Goal: Information Seeking & Learning: Learn about a topic

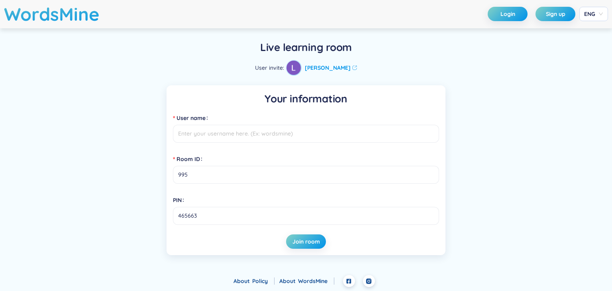
click at [258, 136] on input "User name" at bounding box center [306, 134] width 266 height 18
drag, startPoint x: 258, startPoint y: 136, endPoint x: 222, endPoint y: 134, distance: 36.3
click at [221, 141] on input "User name" at bounding box center [306, 134] width 266 height 18
type input "lll"
click at [301, 245] on span "Join room" at bounding box center [305, 241] width 27 height 8
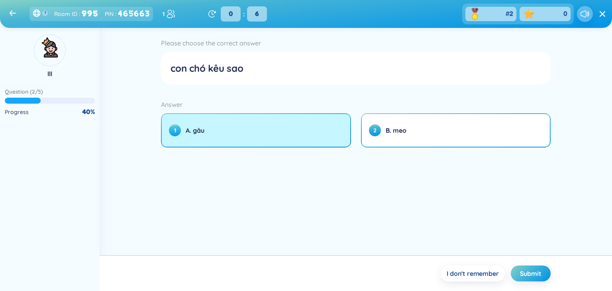
click at [266, 142] on button "1 [PERSON_NAME]" at bounding box center [256, 130] width 188 height 33
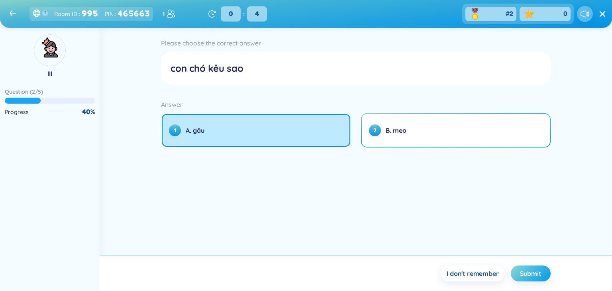
click at [530, 273] on span "Submit" at bounding box center [531, 273] width 22 height 9
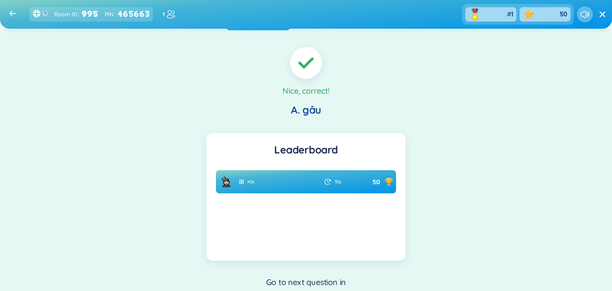
scroll to position [40, 0]
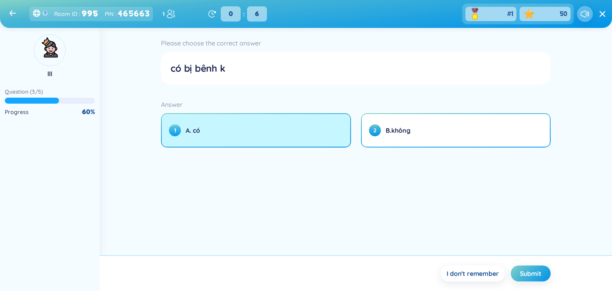
click at [296, 135] on button "1 A. có" at bounding box center [256, 130] width 188 height 33
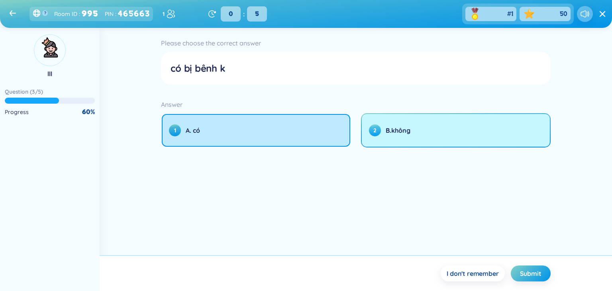
click at [399, 127] on span "B.không" at bounding box center [397, 130] width 25 height 9
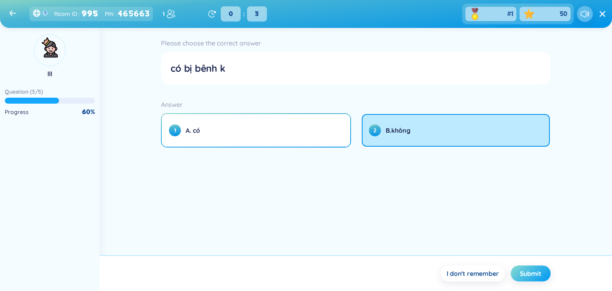
click at [536, 271] on span "Submit" at bounding box center [531, 273] width 22 height 9
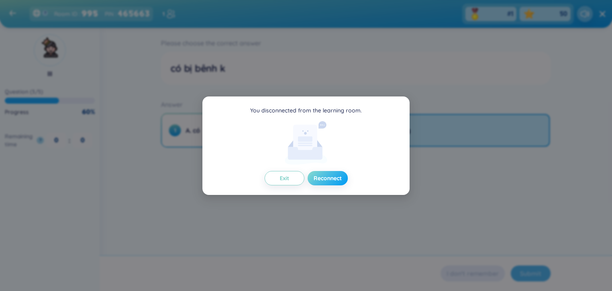
click at [329, 177] on span "Reconnect" at bounding box center [327, 178] width 28 height 8
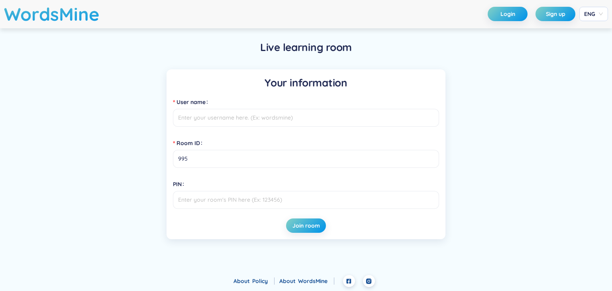
click at [299, 118] on input "User name" at bounding box center [306, 118] width 266 height 18
type input "llkk"
click at [310, 224] on span "Join room" at bounding box center [305, 225] width 27 height 8
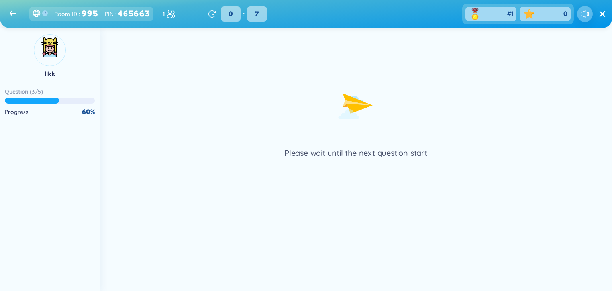
click at [9, 9] on header "? Room ID : 995 PIN : 465663 1 0 : 7 # 1 0" at bounding box center [306, 14] width 612 height 28
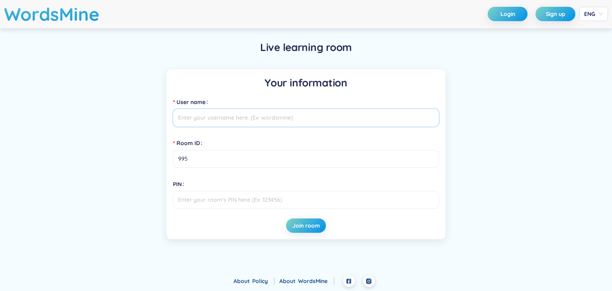
click at [264, 113] on input "User name" at bounding box center [306, 118] width 266 height 18
type input "dfgd"
click at [305, 227] on span "Join room" at bounding box center [305, 225] width 27 height 8
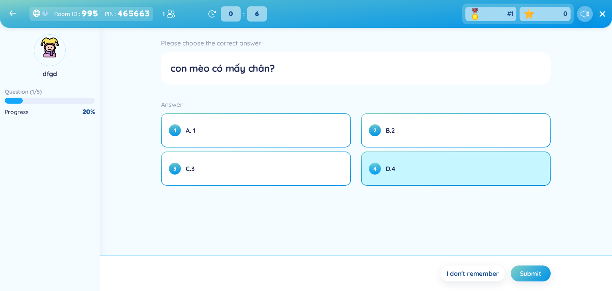
click at [406, 178] on button "4 D.4" at bounding box center [456, 168] width 188 height 33
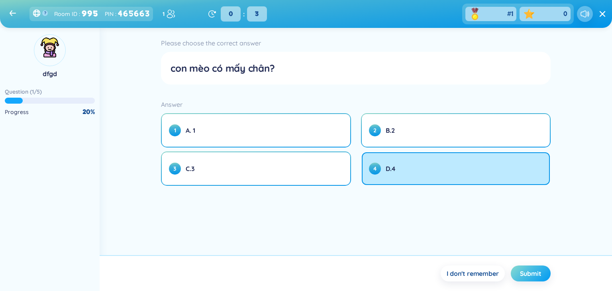
click at [531, 274] on span "Submit" at bounding box center [531, 273] width 22 height 9
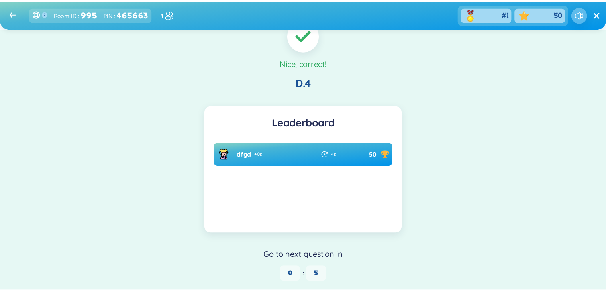
scroll to position [57, 0]
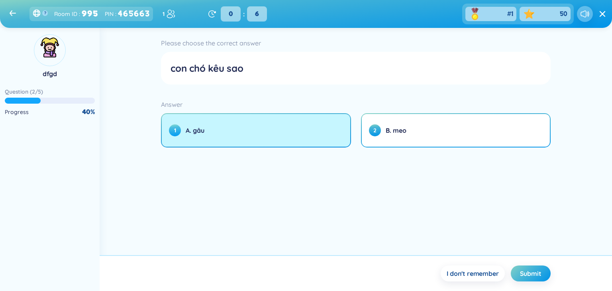
click at [313, 135] on button "1 [PERSON_NAME]" at bounding box center [256, 130] width 188 height 33
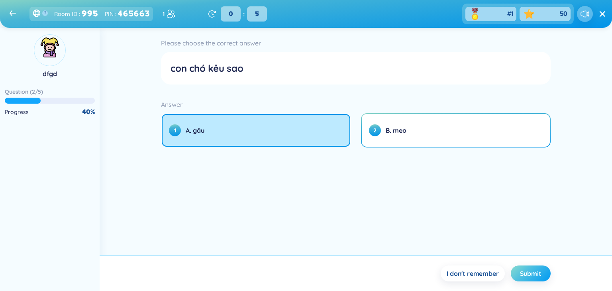
click at [532, 270] on span "Submit" at bounding box center [531, 273] width 22 height 9
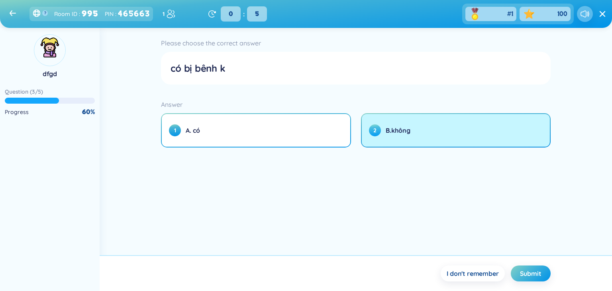
click at [392, 121] on button "2 [PERSON_NAME]" at bounding box center [456, 130] width 188 height 33
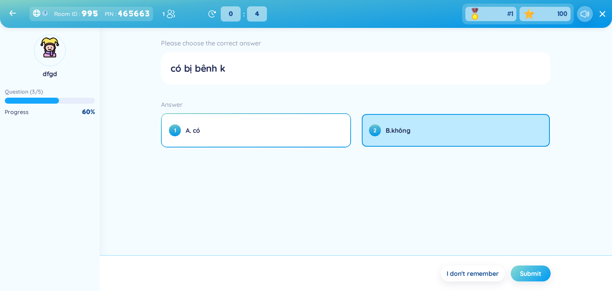
click at [540, 274] on span "Submit" at bounding box center [531, 273] width 22 height 9
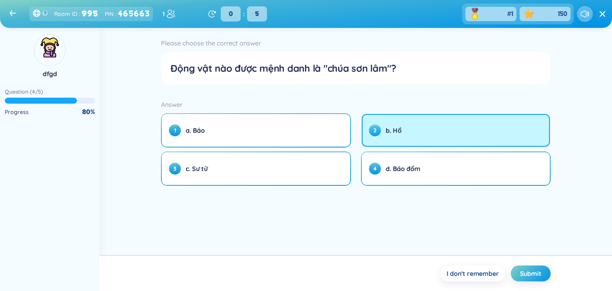
click at [463, 135] on button "2 [PERSON_NAME]" at bounding box center [456, 130] width 188 height 33
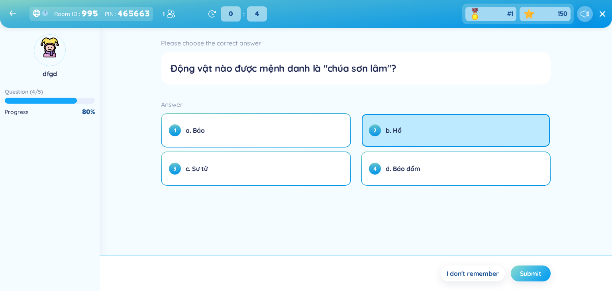
click at [527, 271] on span "Submit" at bounding box center [531, 273] width 22 height 9
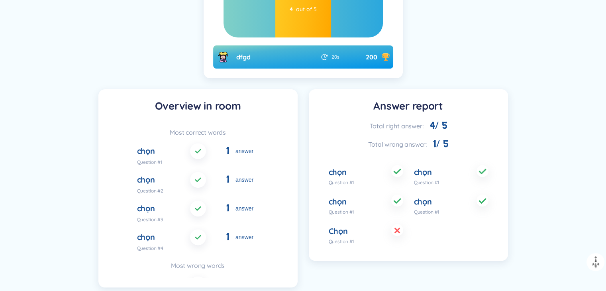
scroll to position [263, 0]
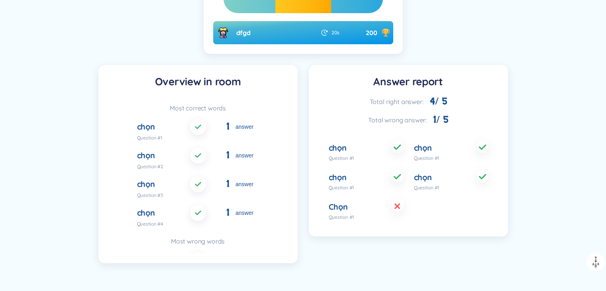
drag, startPoint x: 211, startPoint y: 217, endPoint x: 208, endPoint y: 222, distance: 6.4
click at [211, 217] on li "chọn 1 answer Question #4" at bounding box center [198, 216] width 122 height 22
click at [197, 238] on h6 "Most wrong words" at bounding box center [198, 241] width 180 height 9
click at [191, 247] on div "Most wrong words Chọn 1 answer Question #5" at bounding box center [198, 255] width 180 height 37
click at [484, 147] on div at bounding box center [482, 147] width 11 height 9
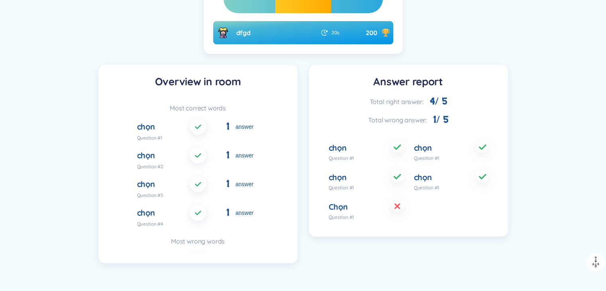
drag, startPoint x: 490, startPoint y: 188, endPoint x: 485, endPoint y: 186, distance: 5.5
click at [489, 188] on div "chọn Question #1 chọn Question #1 chọn Question #1 chọn Question #1 Chọn Questi…" at bounding box center [408, 180] width 180 height 94
click at [384, 205] on div "Chọn" at bounding box center [365, 206] width 74 height 11
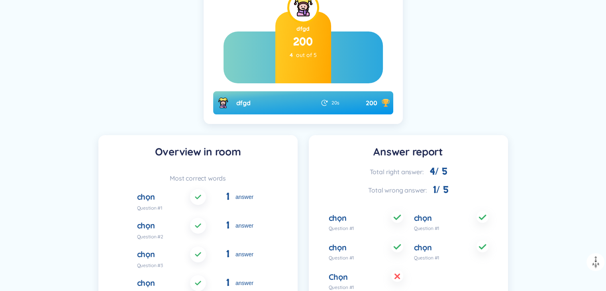
scroll to position [64, 0]
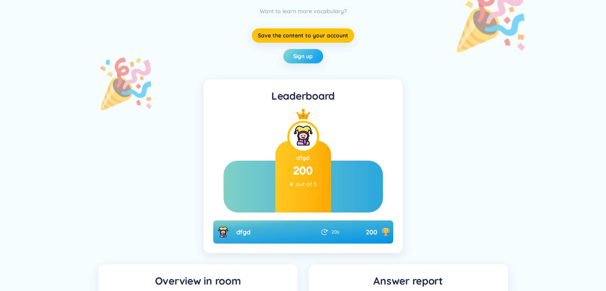
click at [309, 55] on span "Sign up" at bounding box center [303, 56] width 20 height 8
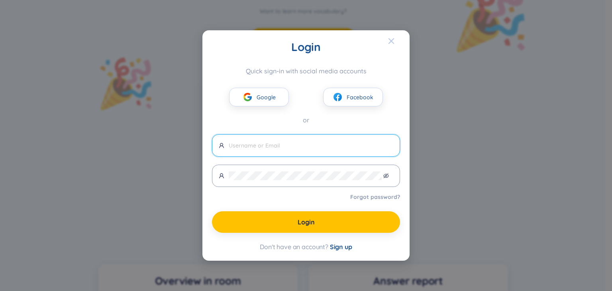
click at [389, 45] on div "Close" at bounding box center [391, 41] width 6 height 22
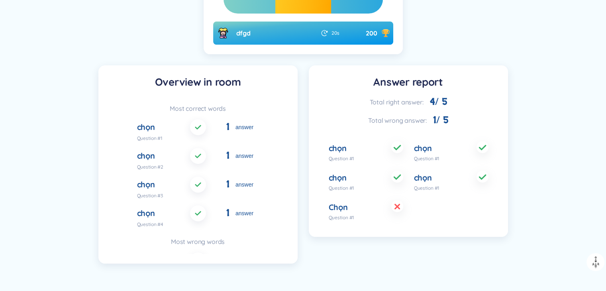
scroll to position [263, 0]
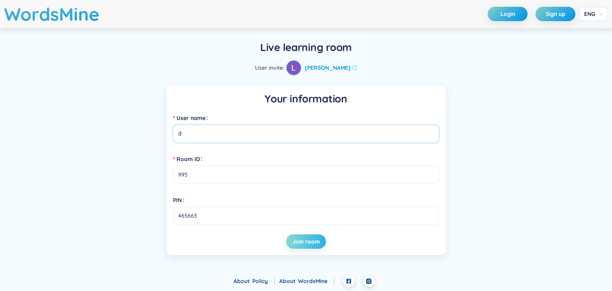
type input "đ"
click at [314, 244] on span "Join room" at bounding box center [305, 241] width 27 height 8
